Goal: Task Accomplishment & Management: Use online tool/utility

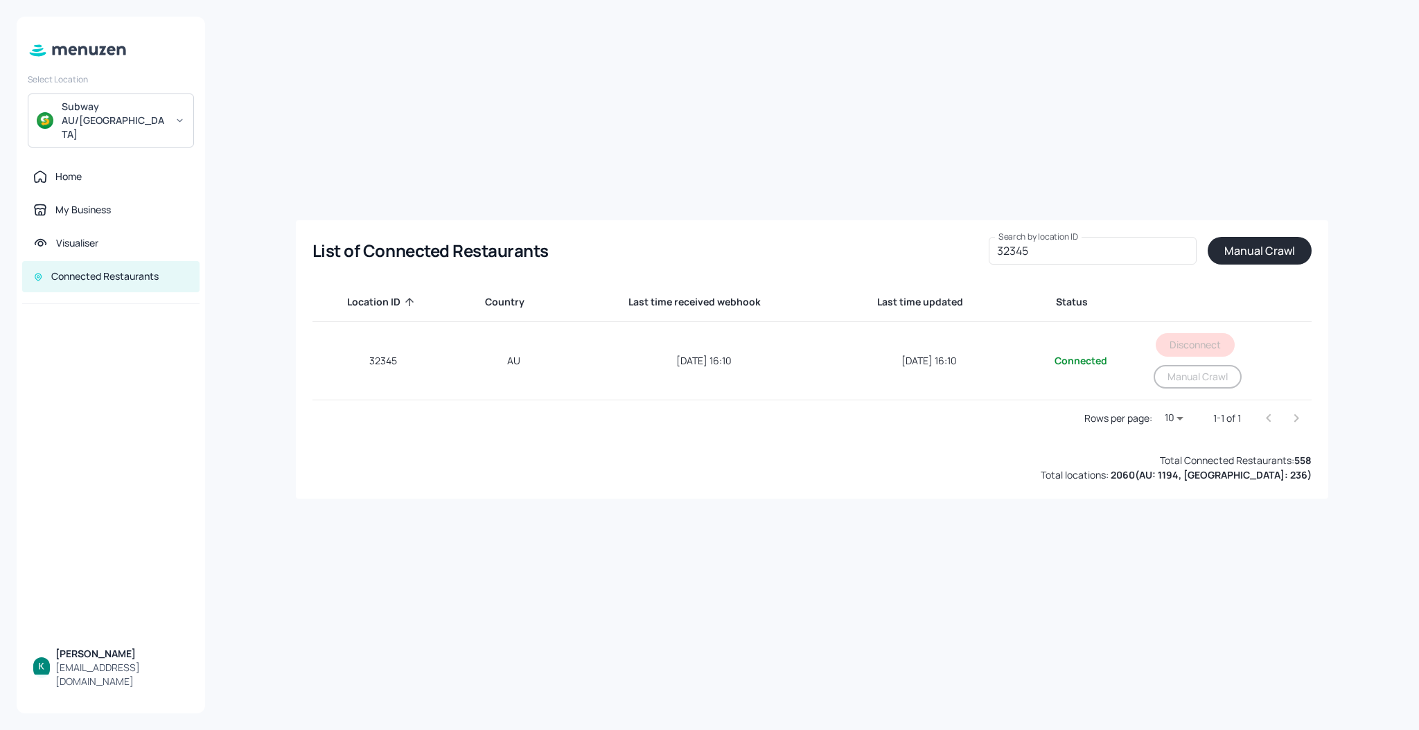
click at [137, 111] on div "Subway AU/[GEOGRAPHIC_DATA]" at bounding box center [114, 121] width 105 height 42
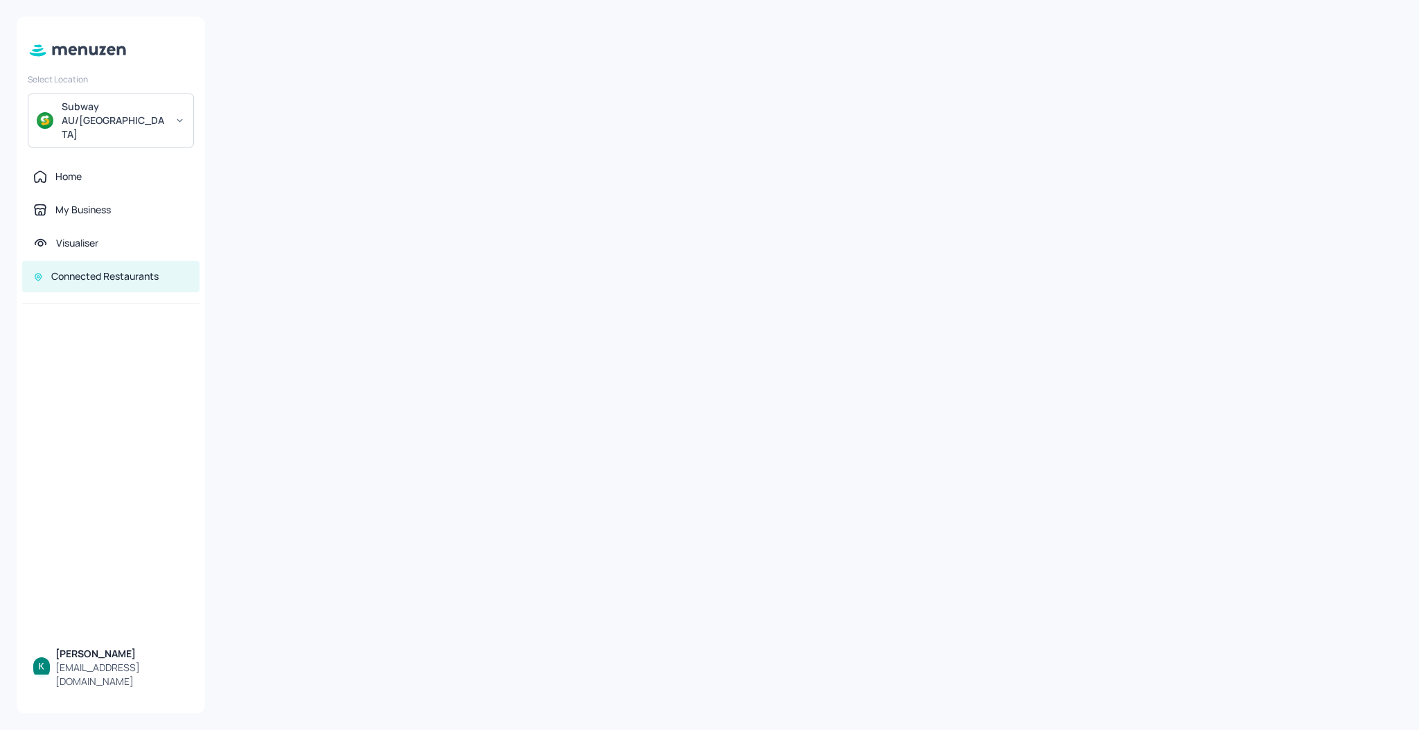
click at [153, 100] on div "Subway AU/[GEOGRAPHIC_DATA]" at bounding box center [111, 121] width 166 height 54
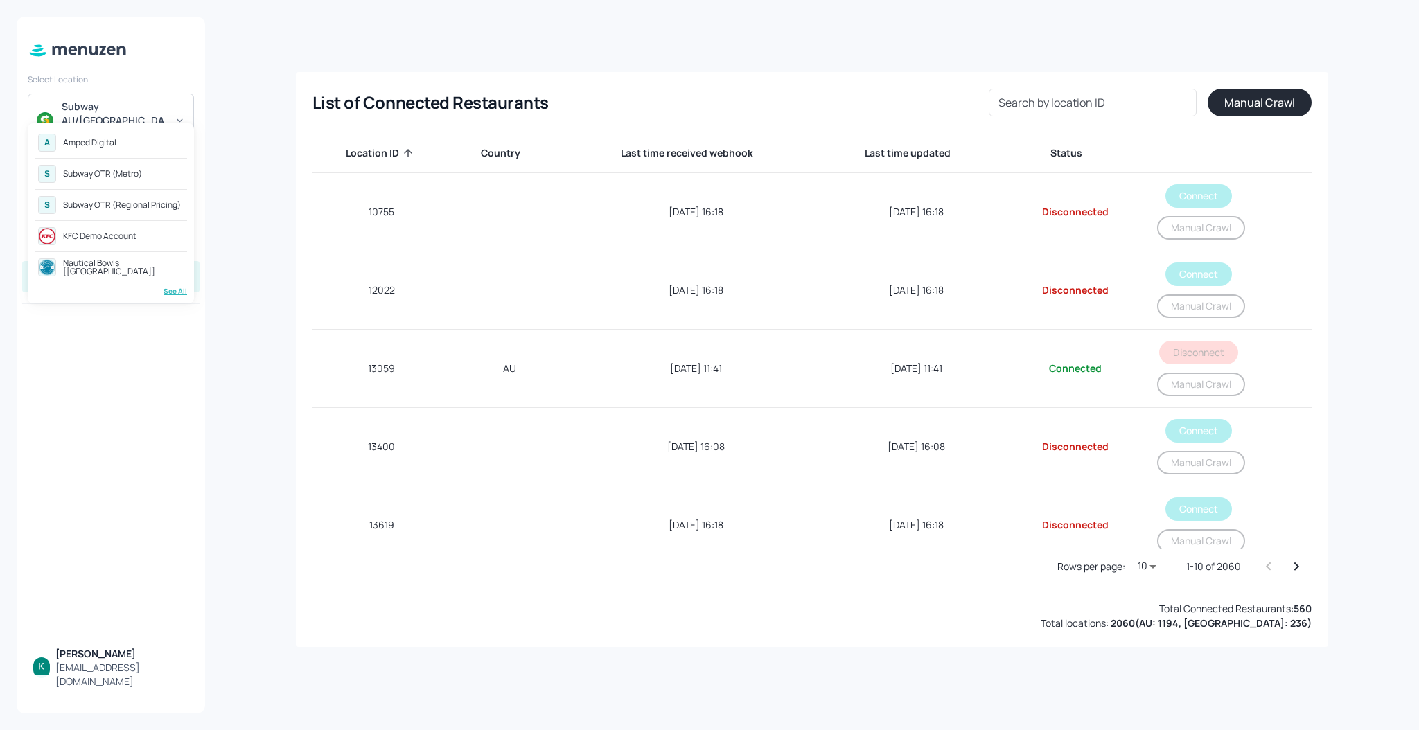
click at [170, 292] on div "See All" at bounding box center [111, 291] width 152 height 10
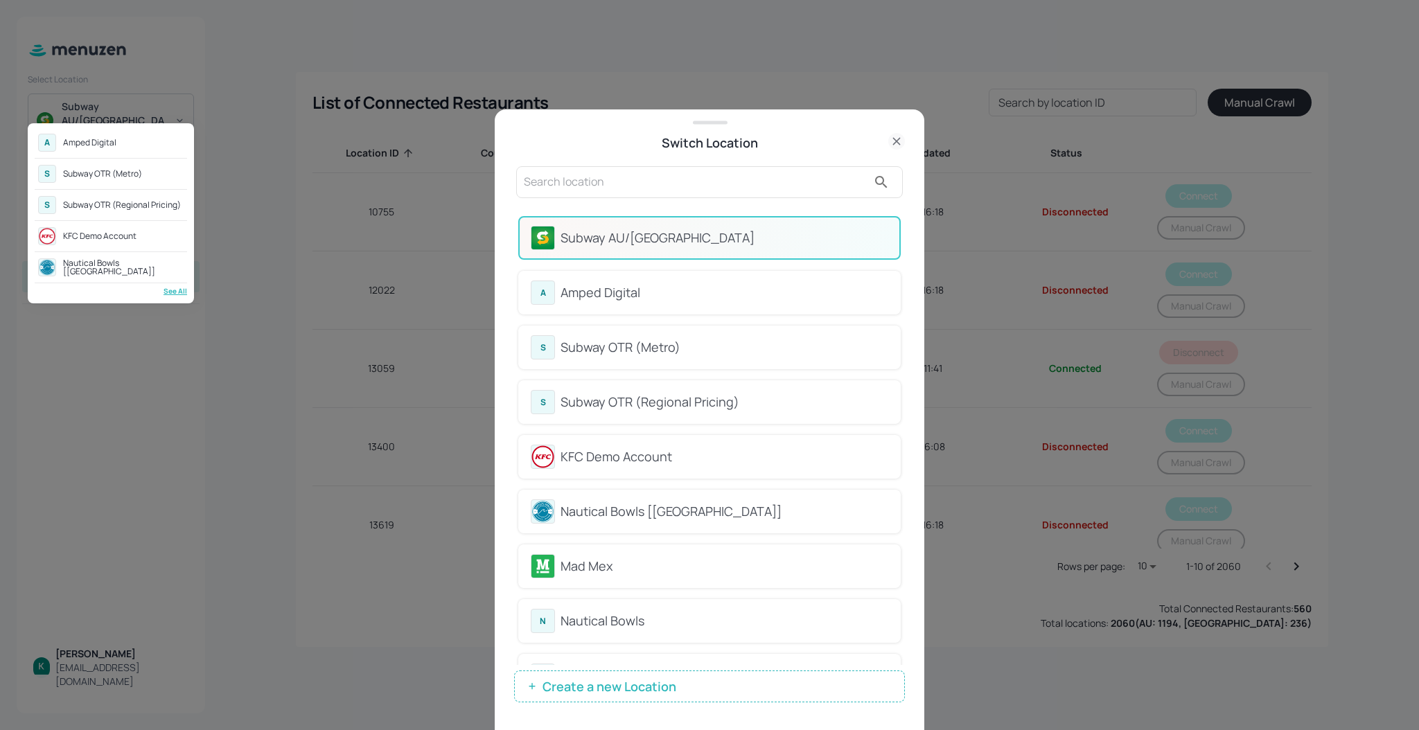
click at [892, 137] on div at bounding box center [709, 365] width 1419 height 730
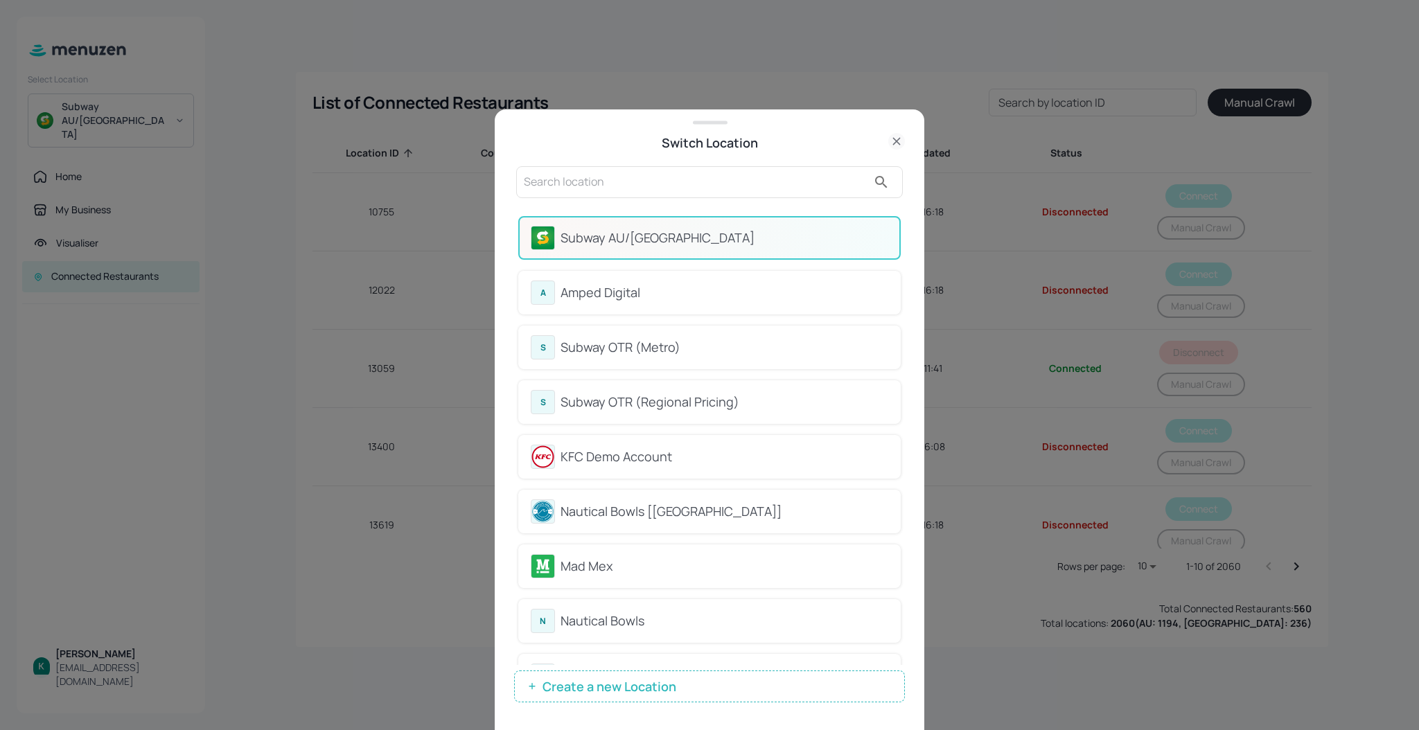
click at [894, 136] on icon at bounding box center [896, 141] width 17 height 17
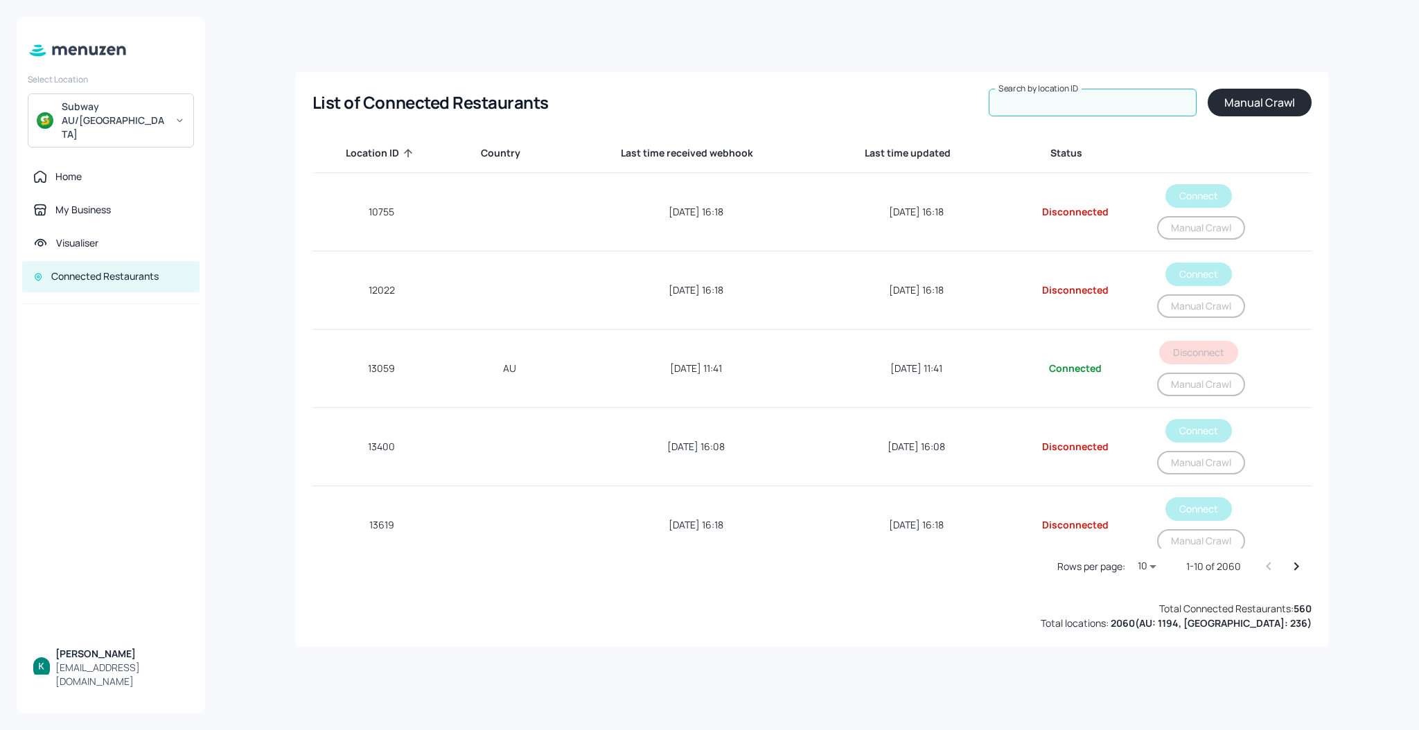
click at [1110, 105] on input "Search by location ID" at bounding box center [1093, 103] width 208 height 28
paste input "41121"
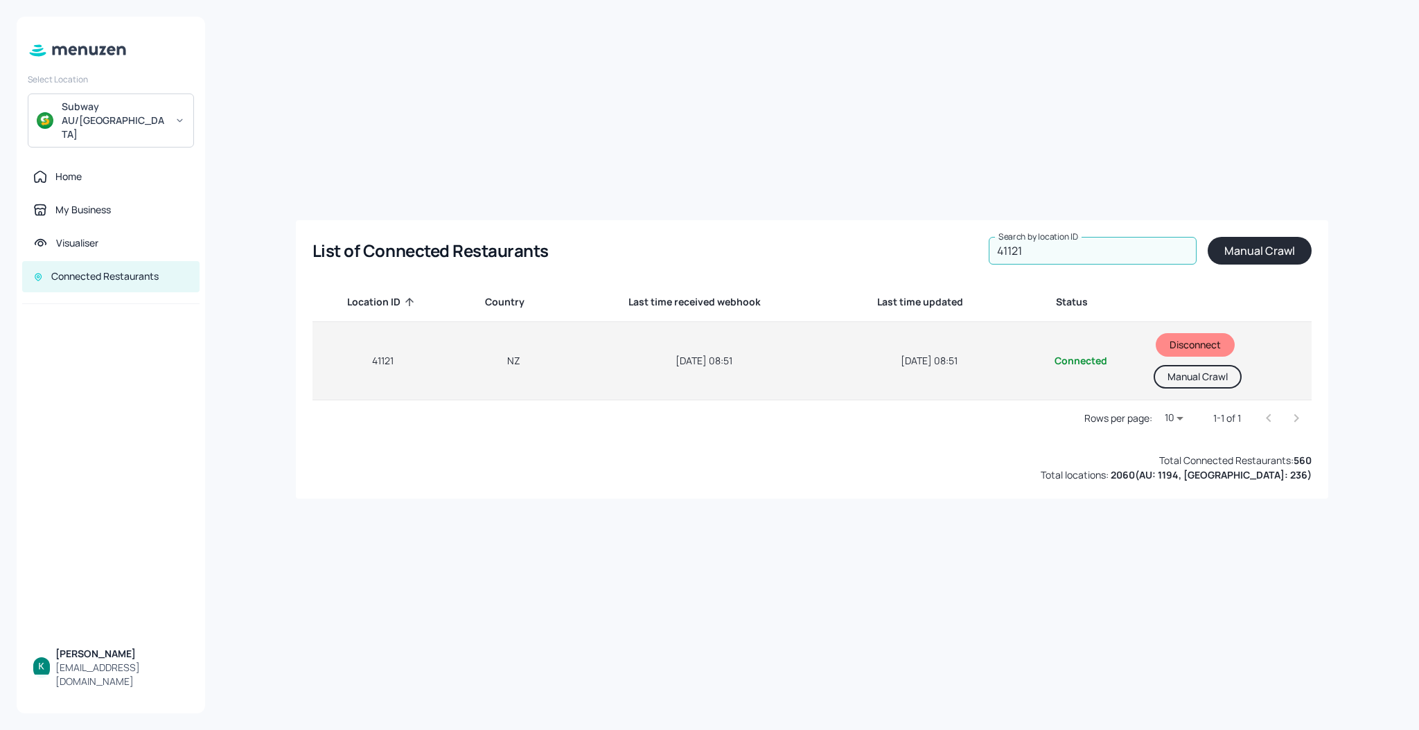
type input "41121"
click at [1218, 374] on button "Manual Crawl" at bounding box center [1198, 377] width 88 height 24
